Goal: Communication & Community: Ask a question

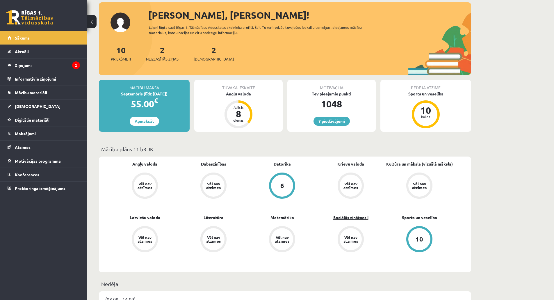
scroll to position [29, 0]
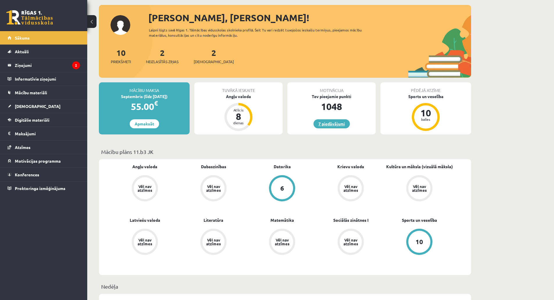
click at [341, 122] on link "7 piedāvājumi" at bounding box center [332, 123] width 36 height 9
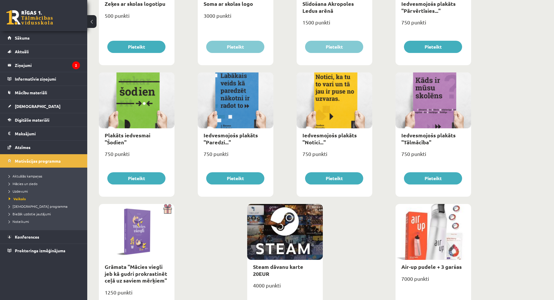
scroll to position [553, 0]
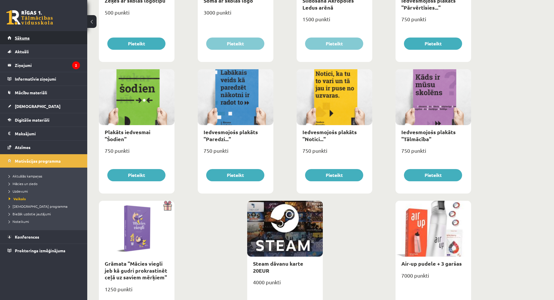
click at [21, 38] on span "Sākums" at bounding box center [22, 37] width 15 height 5
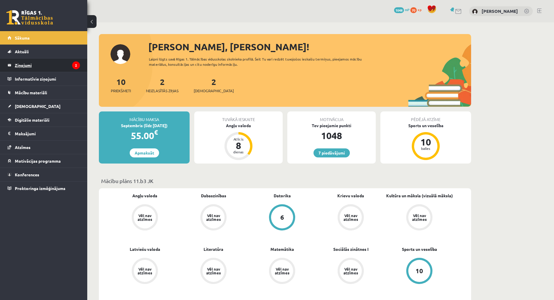
click at [50, 65] on legend "Ziņojumi 2" at bounding box center [47, 64] width 65 height 13
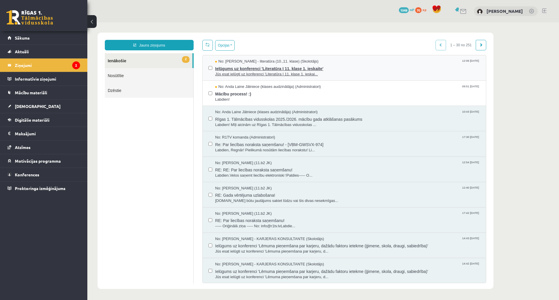
click at [274, 63] on span "No: [PERSON_NAME] - literatūra (10.,11. klase) (Skolotājs)" at bounding box center [266, 62] width 103 height 6
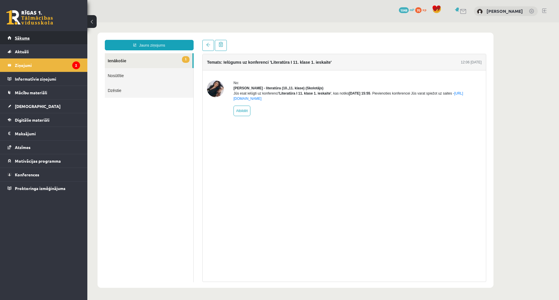
click at [34, 39] on link "Sākums" at bounding box center [44, 37] width 72 height 13
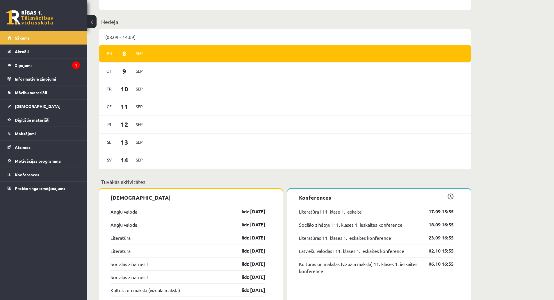
scroll to position [233, 0]
